Goal: Entertainment & Leisure: Browse casually

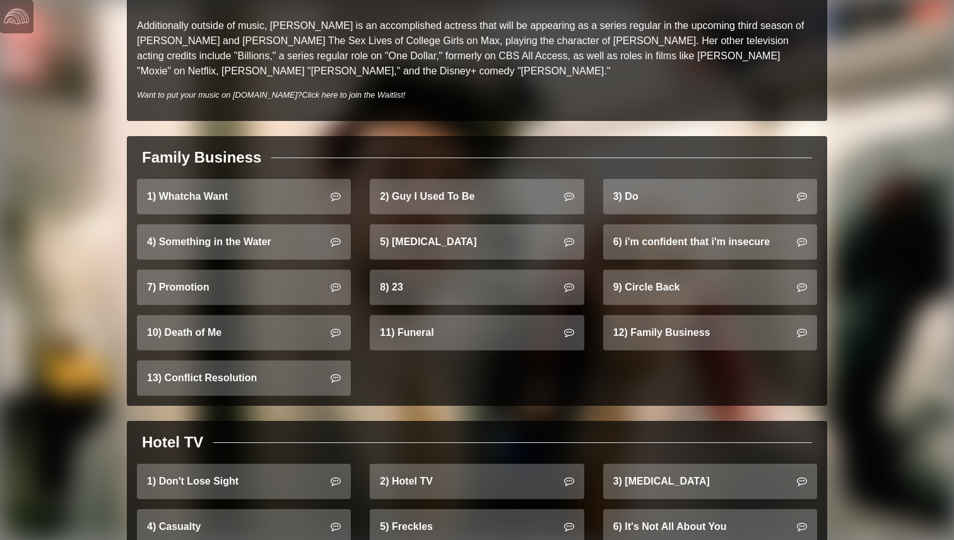
scroll to position [768, 0]
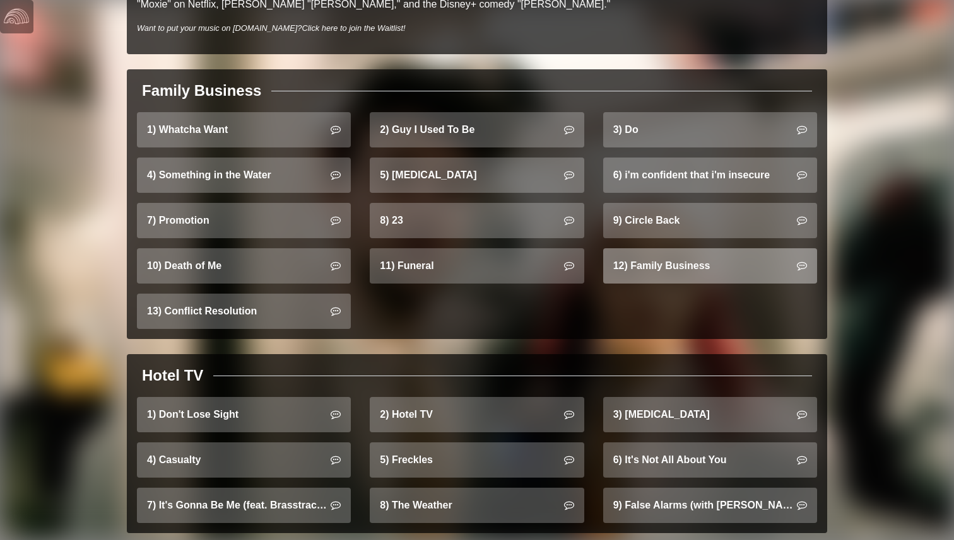
click at [674, 250] on link "12) Family Business" at bounding box center [710, 265] width 214 height 35
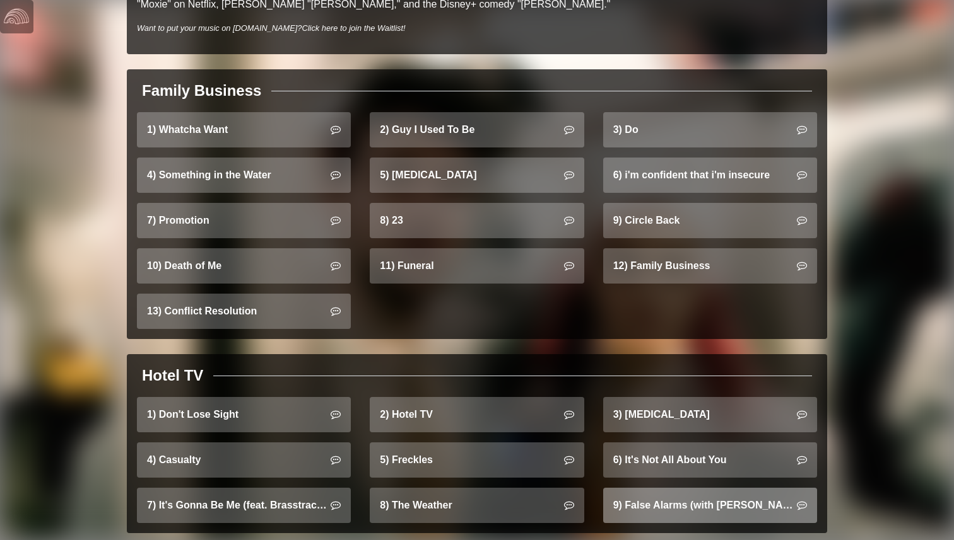
click at [663, 494] on link "9) False Alarms (with Jon Bellion)" at bounding box center [710, 505] width 214 height 35
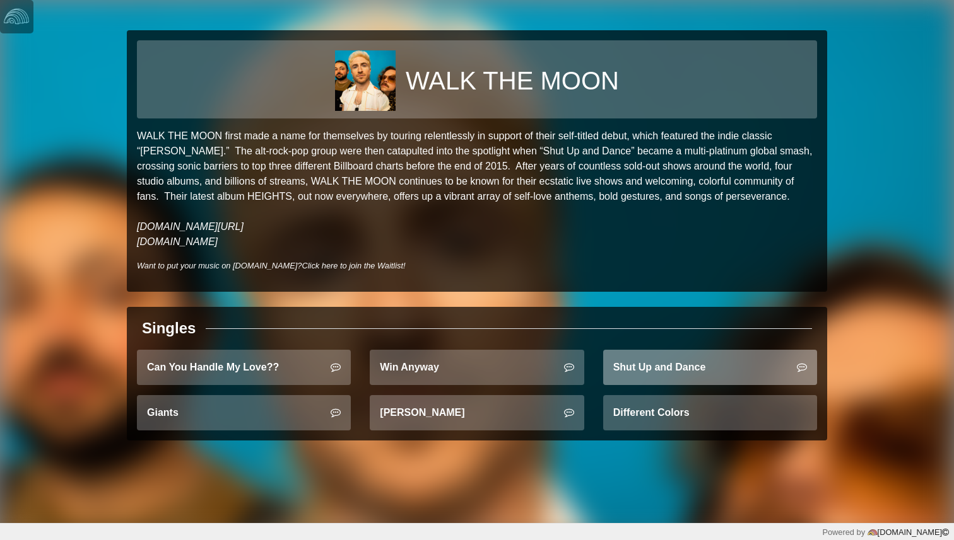
click at [675, 373] on link "Shut Up and Dance" at bounding box center [710, 367] width 214 height 35
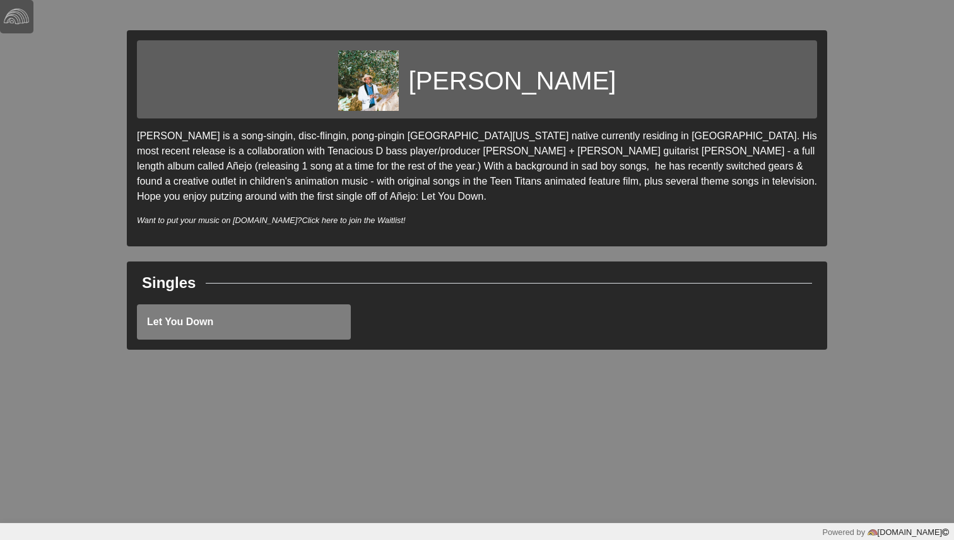
click at [269, 322] on link "Let You Down" at bounding box center [244, 322] width 214 height 35
